Goal: Task Accomplishment & Management: Use online tool/utility

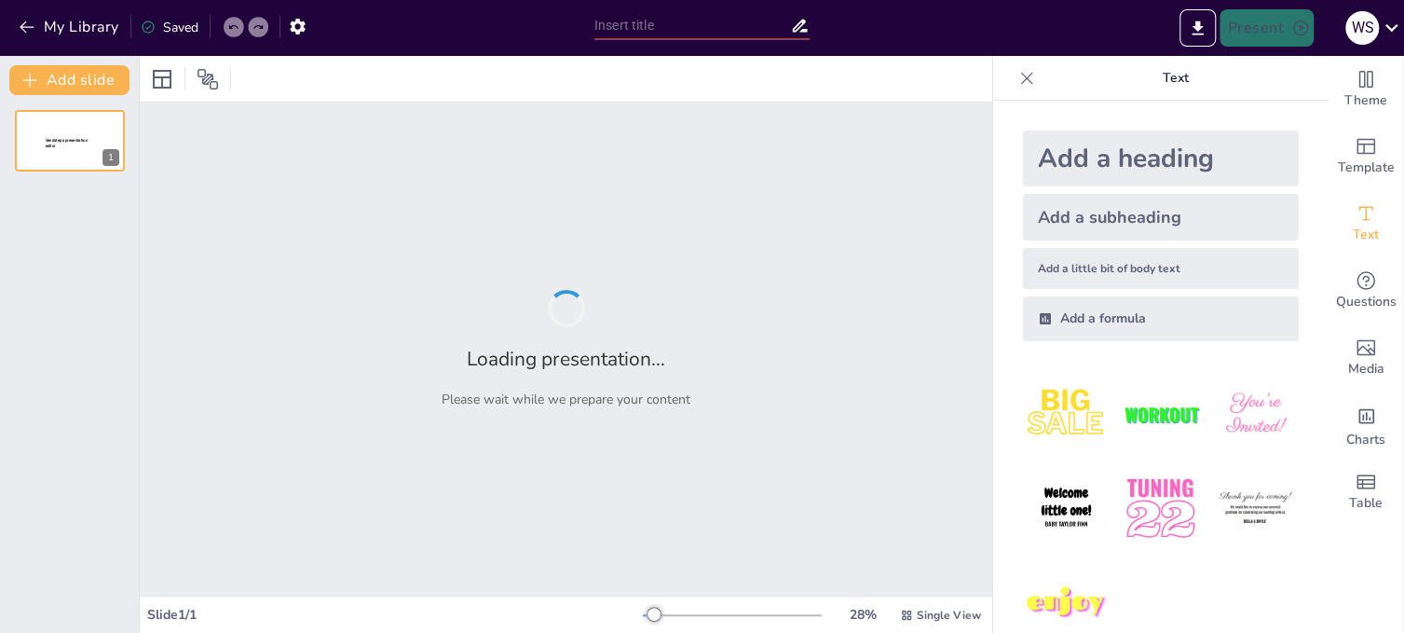
type input "Patrimonio Cultural: Fundamentos y Significado en la Identidad Comunitaria"
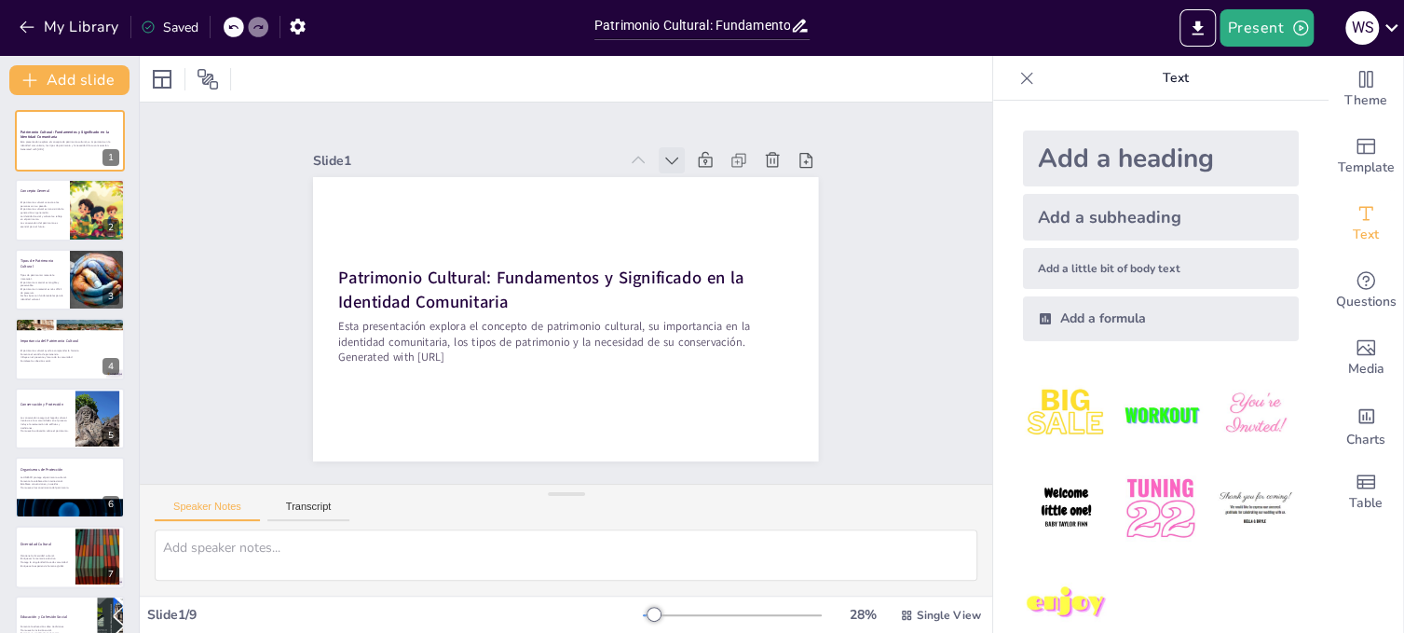
click at [572, 449] on icon at bounding box center [559, 462] width 26 height 26
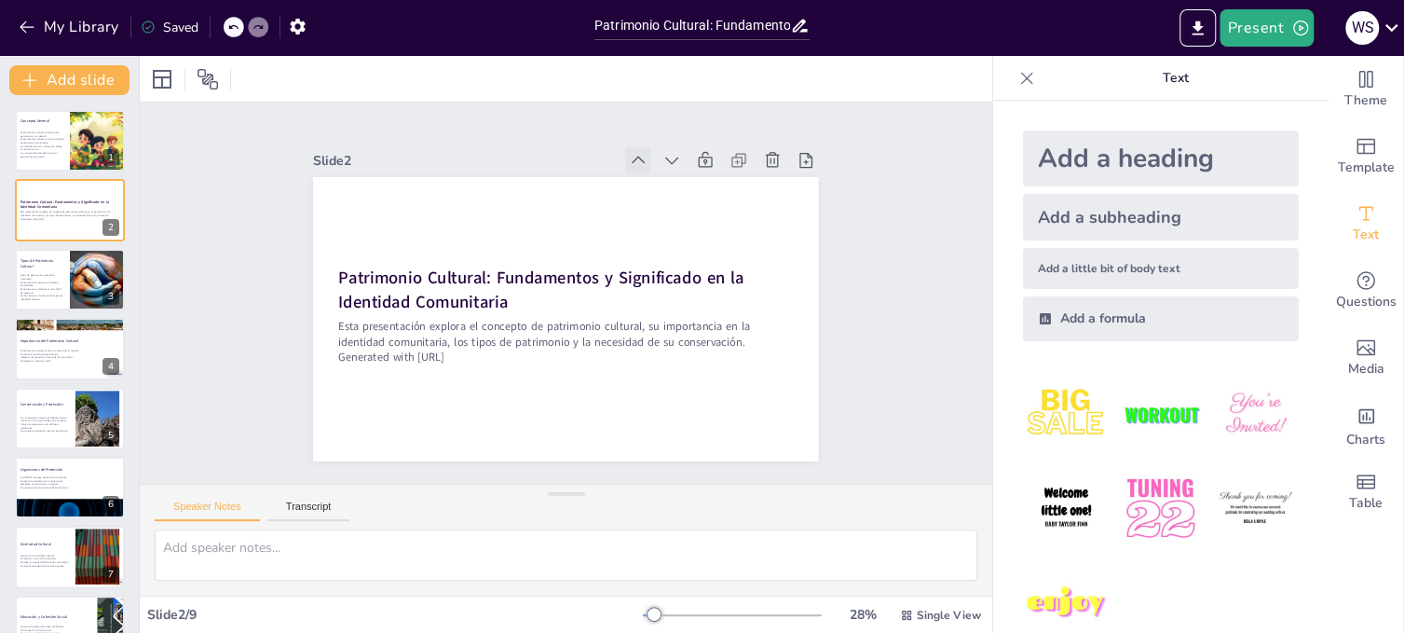
click at [626, 155] on icon at bounding box center [623, 153] width 20 height 20
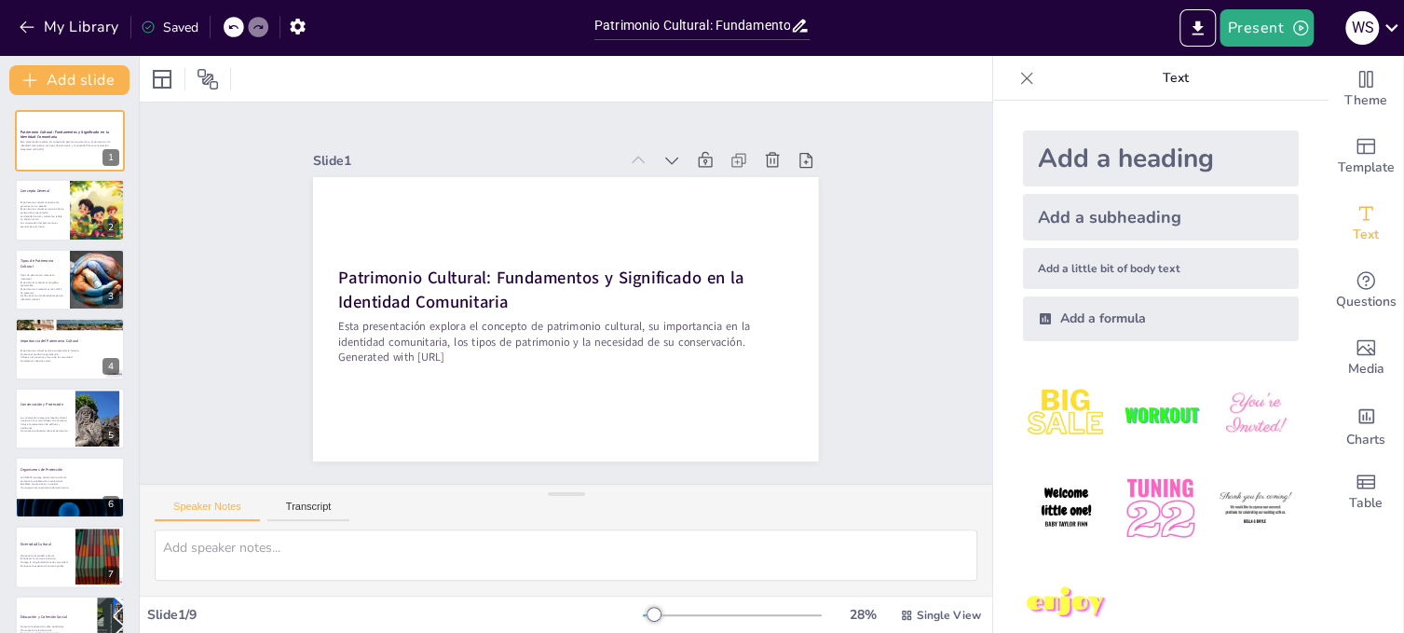
click at [633, 409] on icon at bounding box center [645, 421] width 25 height 25
click at [30, 212] on p "El patrimonio cultural es transmitido de generación en generación." at bounding box center [42, 210] width 45 height 7
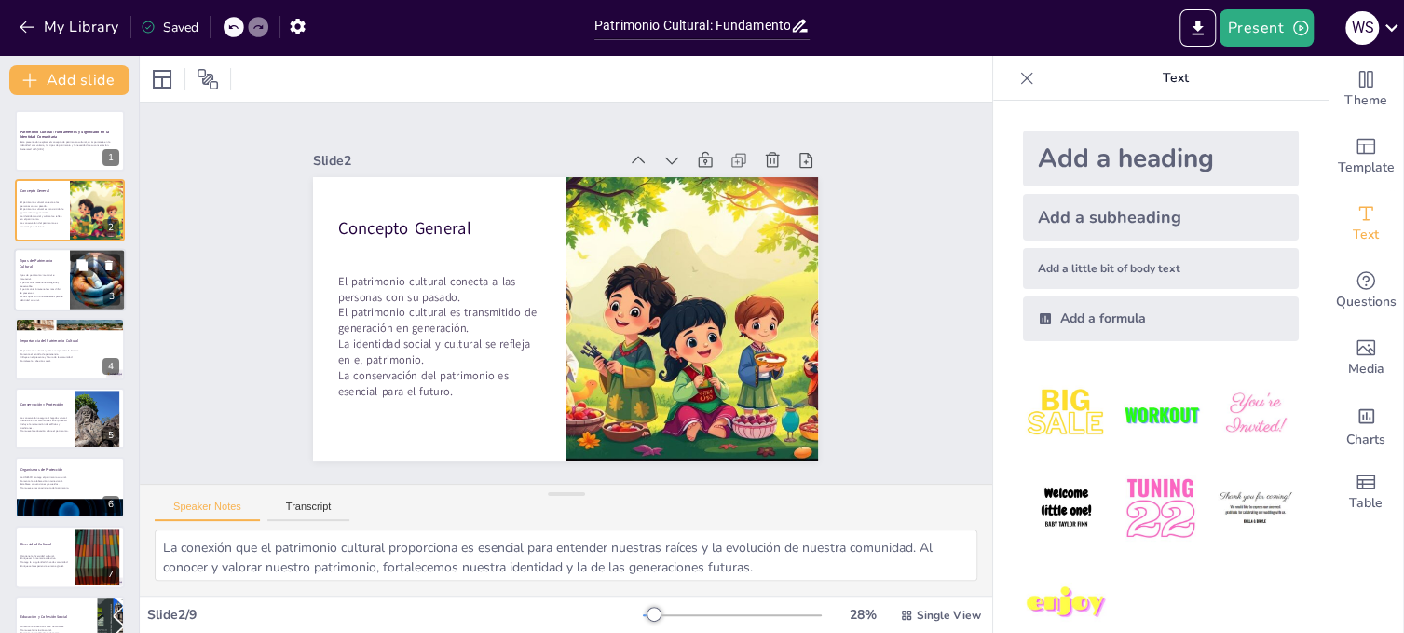
click at [21, 283] on p "El patrimonio material es tangible y preservable." at bounding box center [42, 283] width 45 height 7
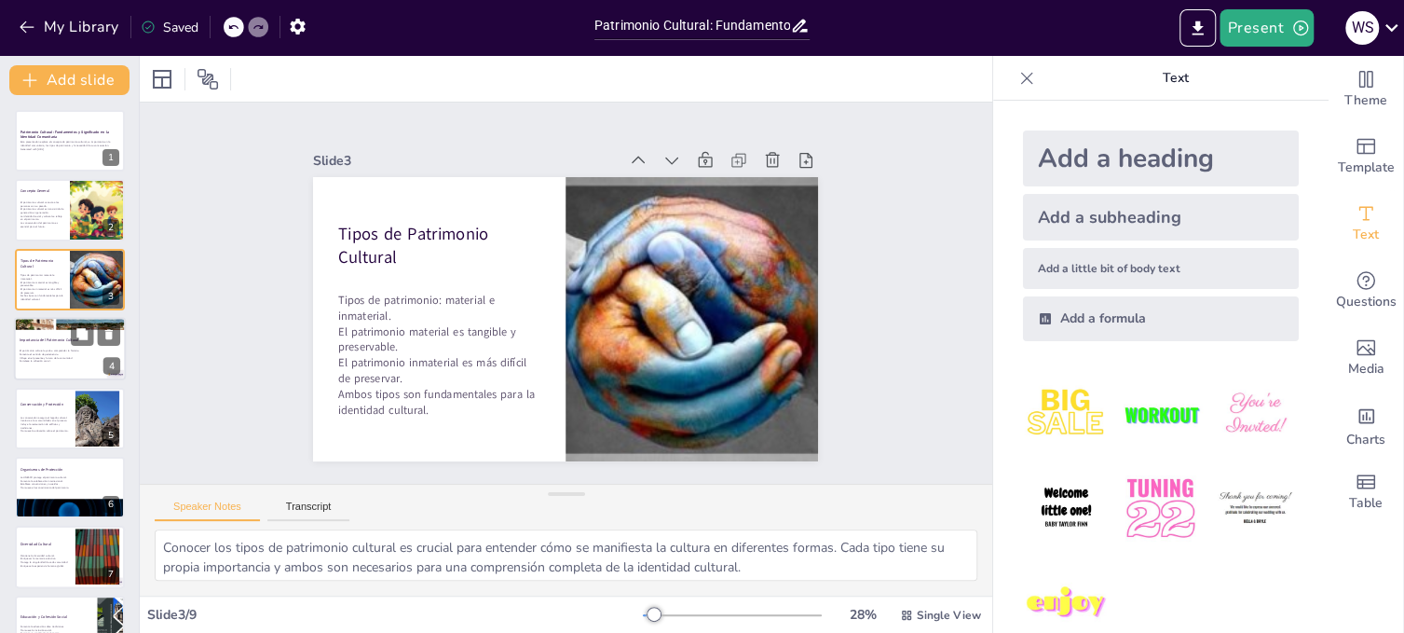
click at [26, 354] on p "Fomenta el sentido de pertenencia." at bounding box center [70, 354] width 101 height 4
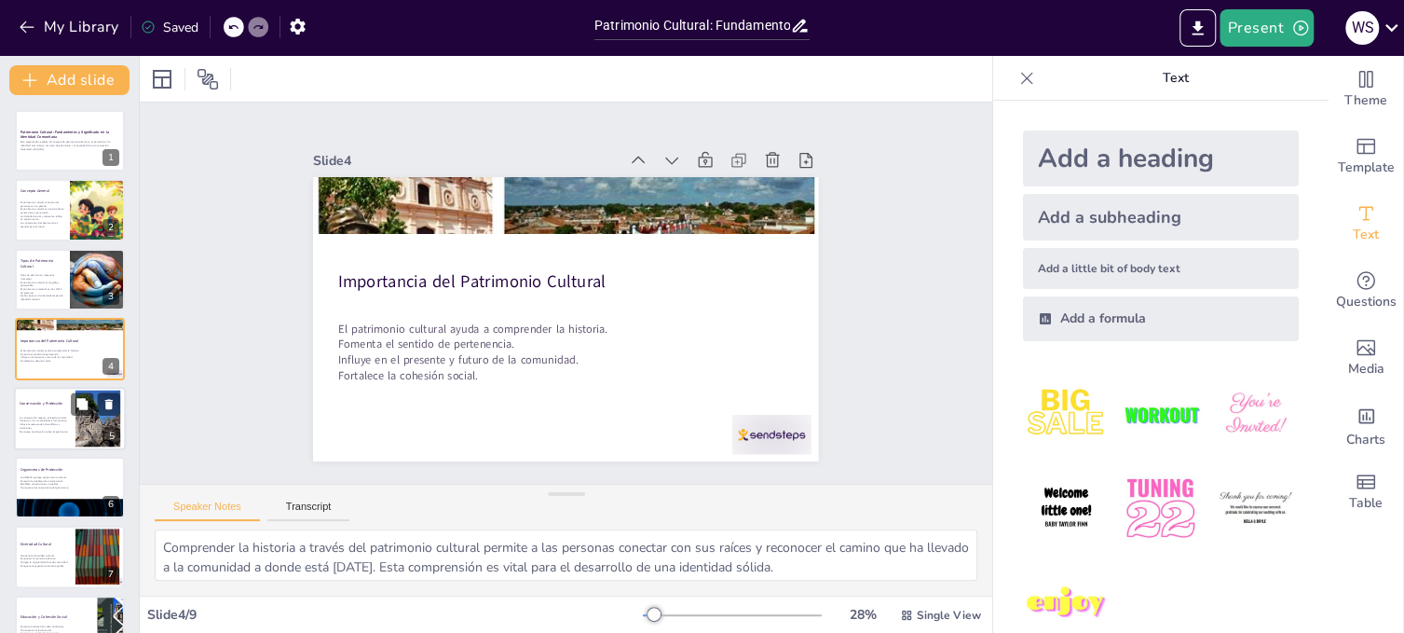
click at [26, 414] on div "La conservación asegura el legado cultural. Involucra a las comunidades en el p…" at bounding box center [45, 424] width 50 height 20
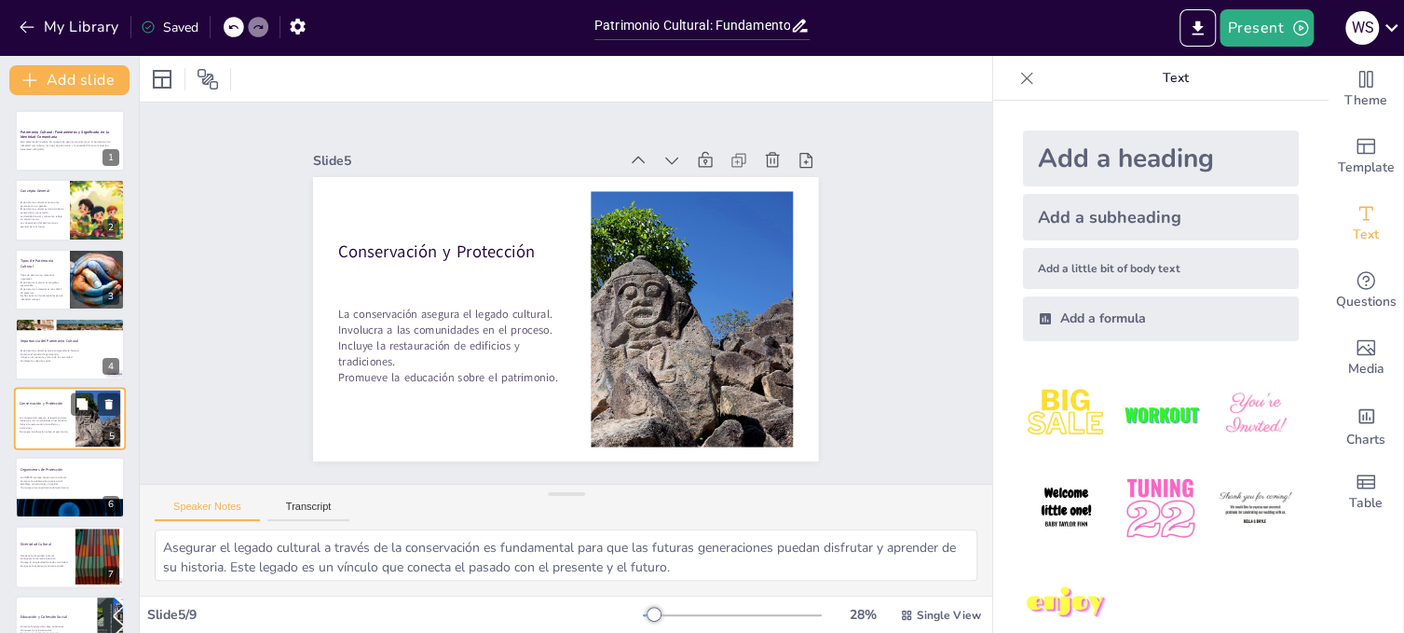
scroll to position [54, 0]
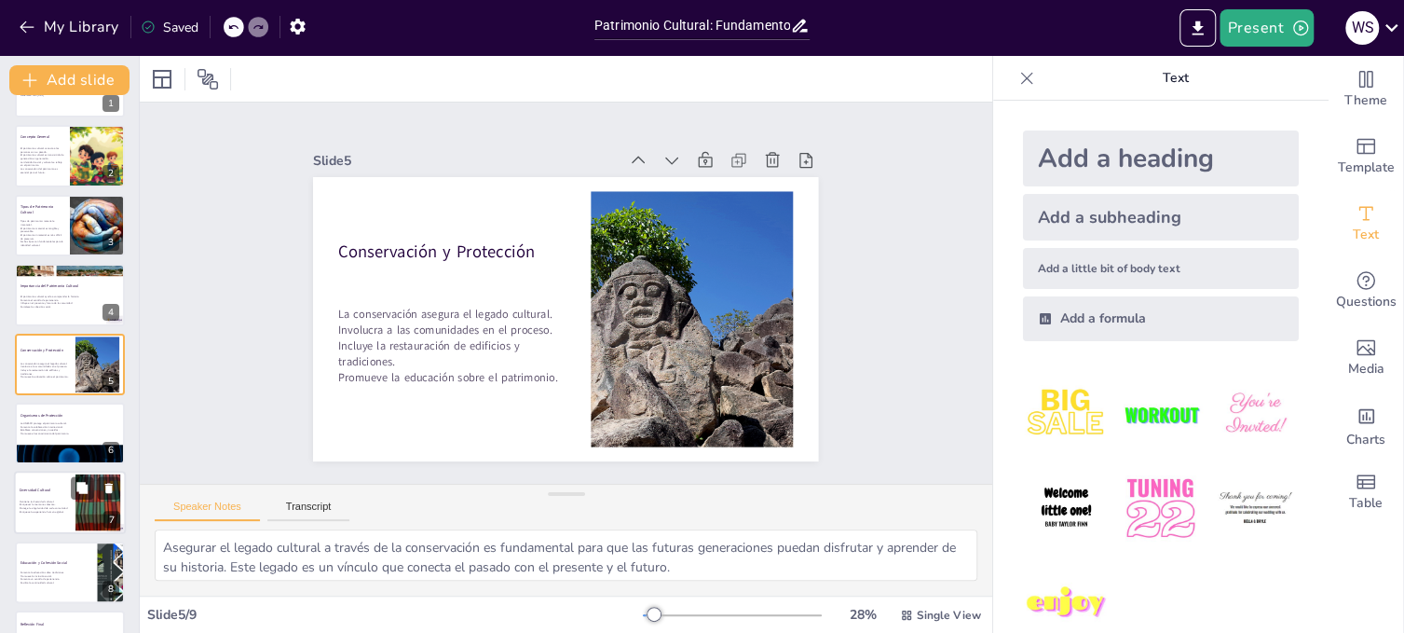
click at [22, 500] on p "Mantiene la diversidad cultural." at bounding box center [45, 501] width 50 height 4
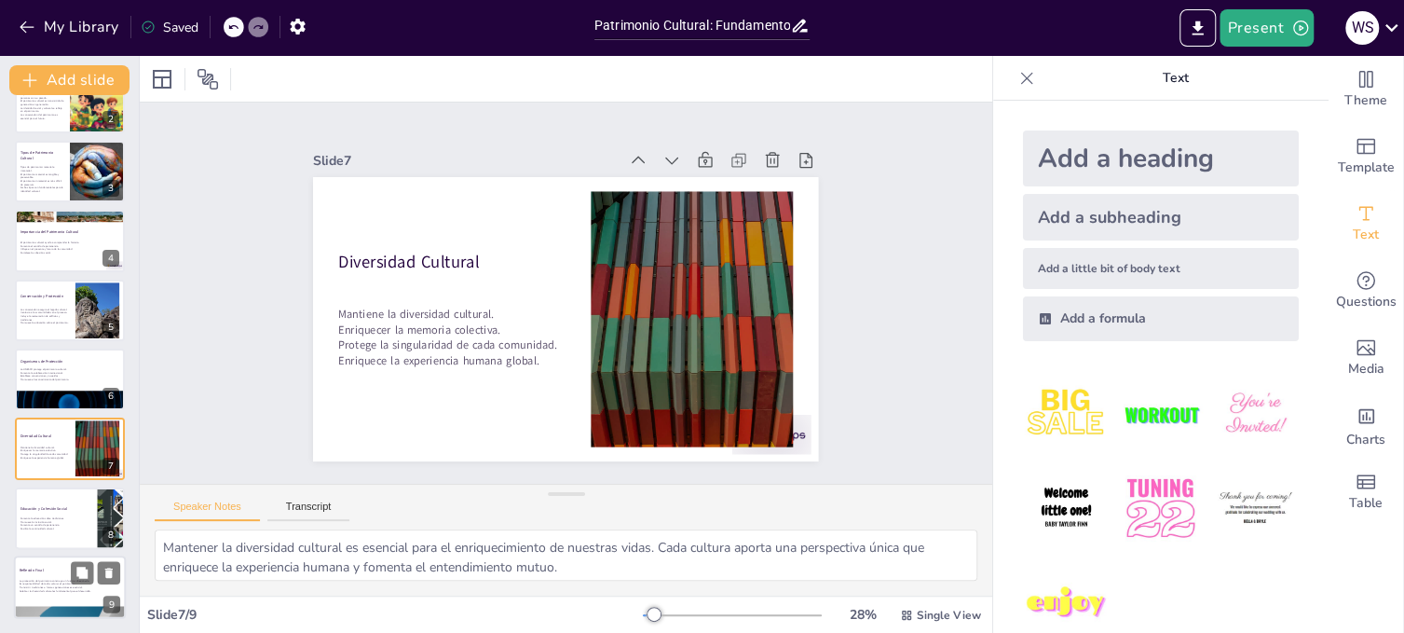
click at [23, 571] on p "Reflexión Final" at bounding box center [70, 570] width 101 height 6
type textarea "La protección del patrimonio cultural es una inversión en el futuro de la comun…"
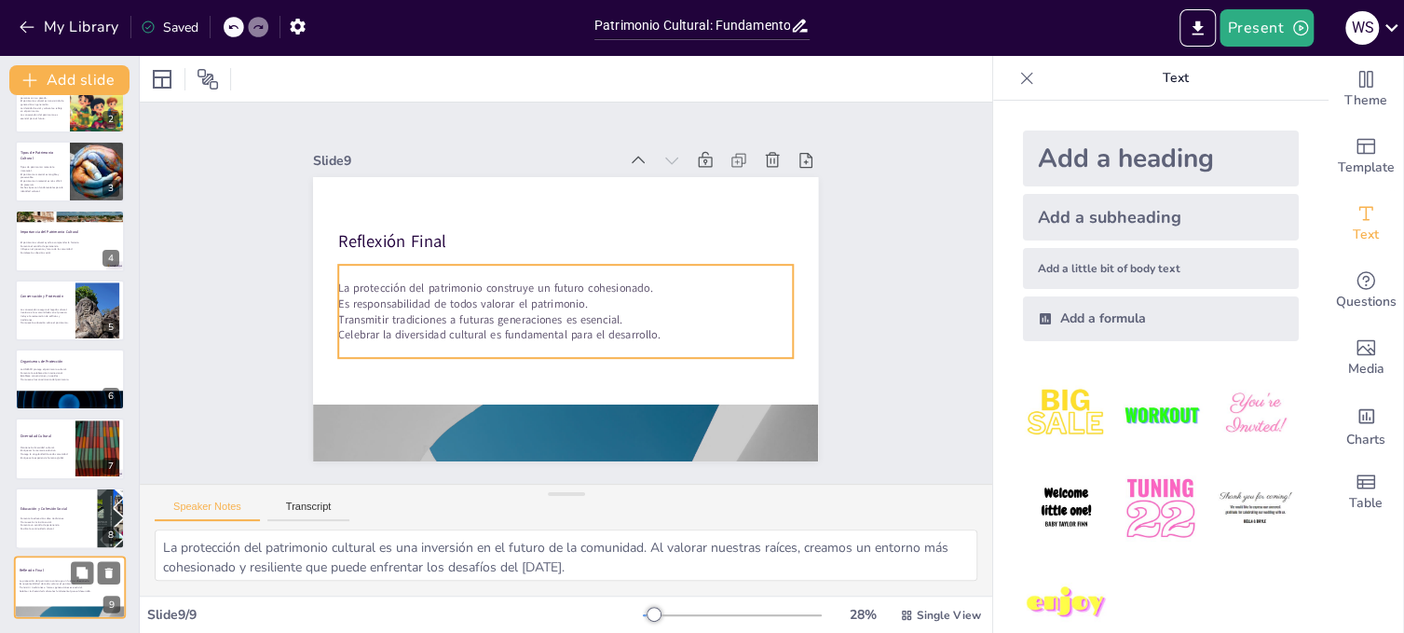
click at [27, 578] on p "La protección del patrimonio construye un futuro cohesionado." at bounding box center [70, 580] width 101 height 4
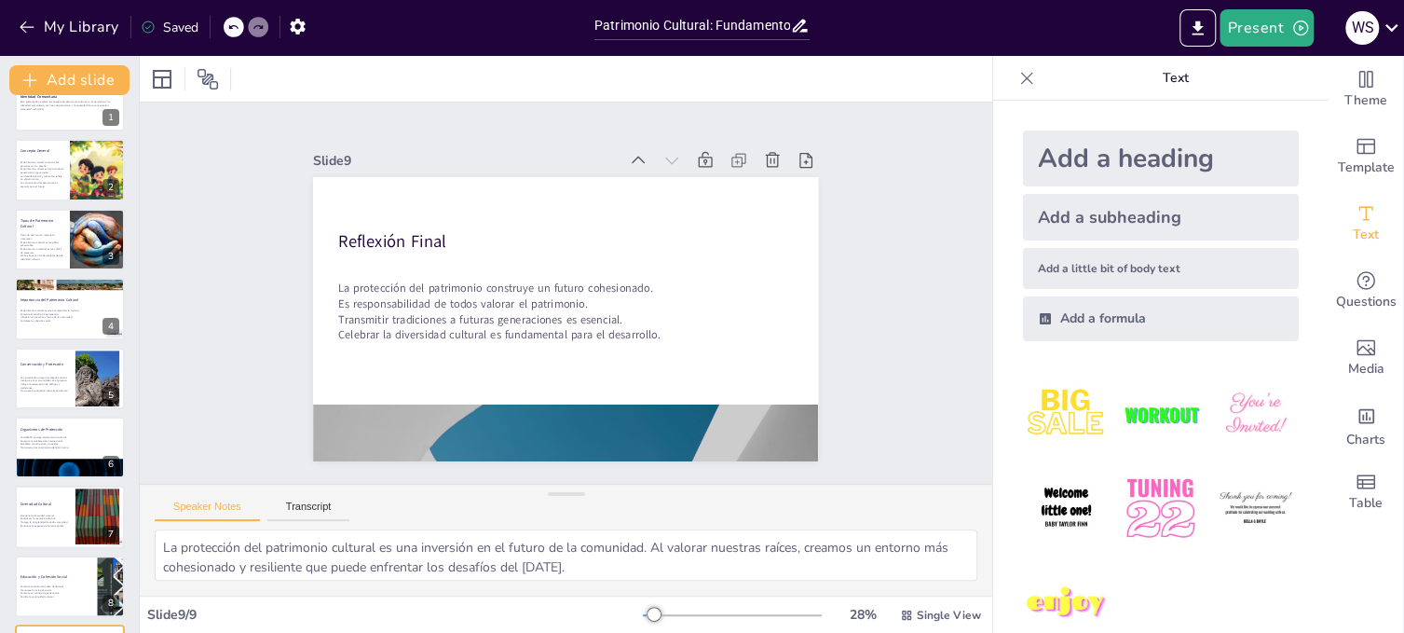
scroll to position [0, 0]
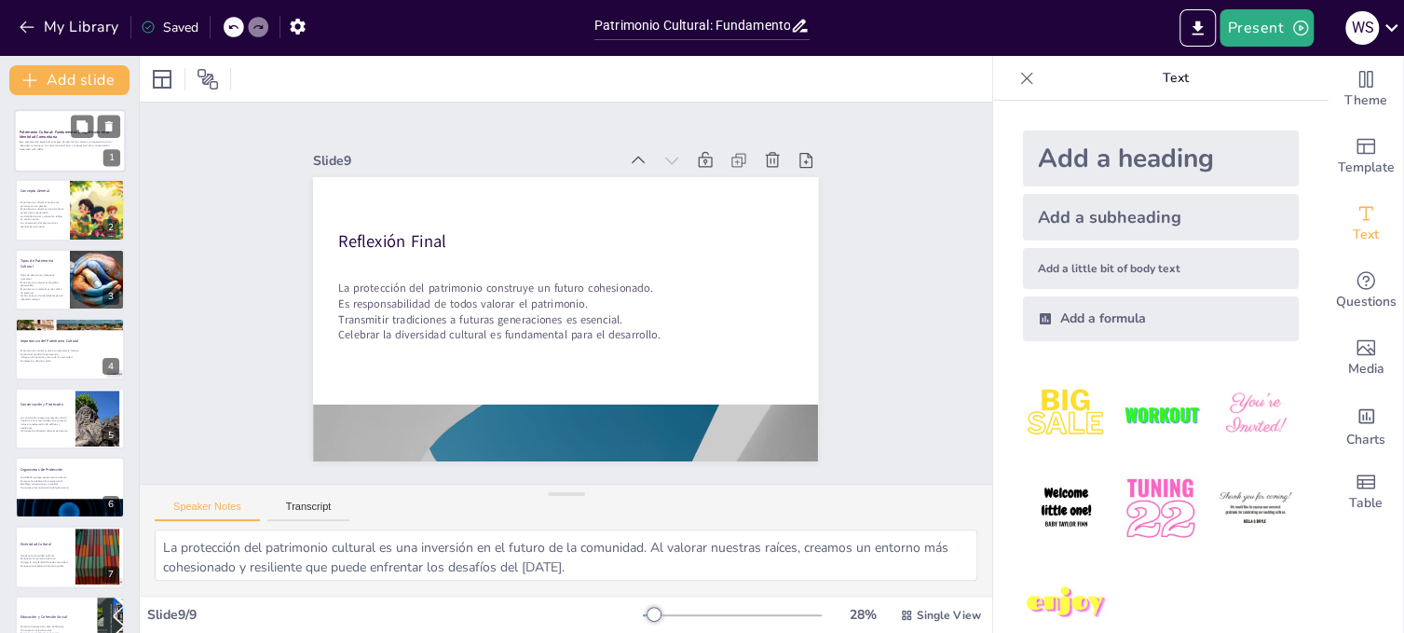
click at [28, 133] on strong "Patrimonio Cultural: Fundamentos y Significado en la Identidad Comunitaria" at bounding box center [65, 134] width 90 height 10
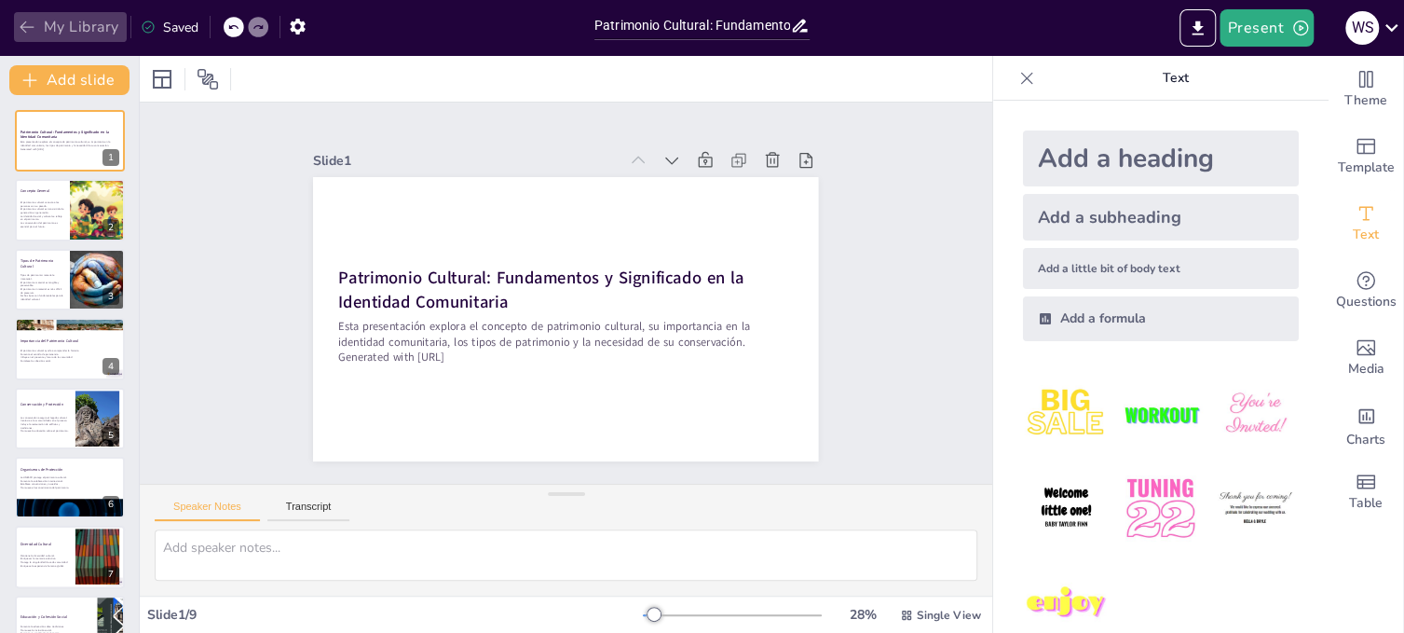
click at [23, 26] on icon "button" at bounding box center [27, 27] width 19 height 19
